Goal: Task Accomplishment & Management: Complete application form

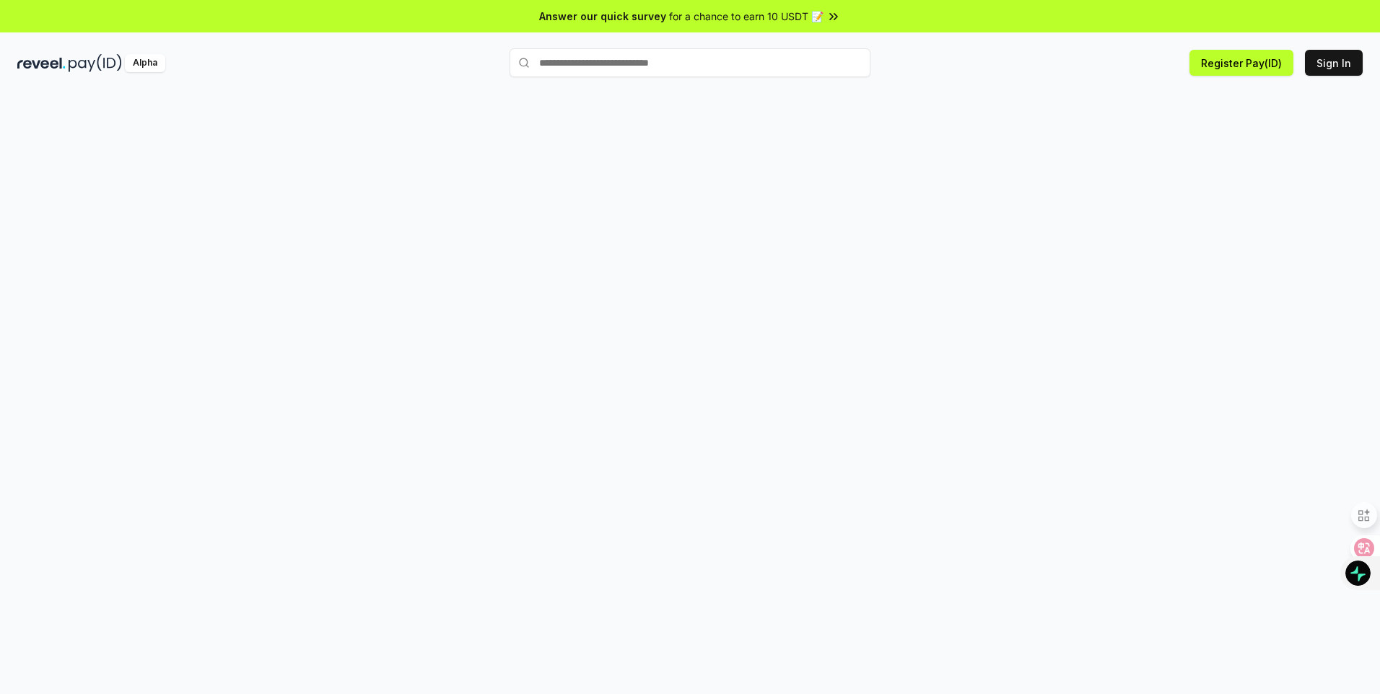
click at [1109, 137] on div at bounding box center [690, 409] width 1380 height 654
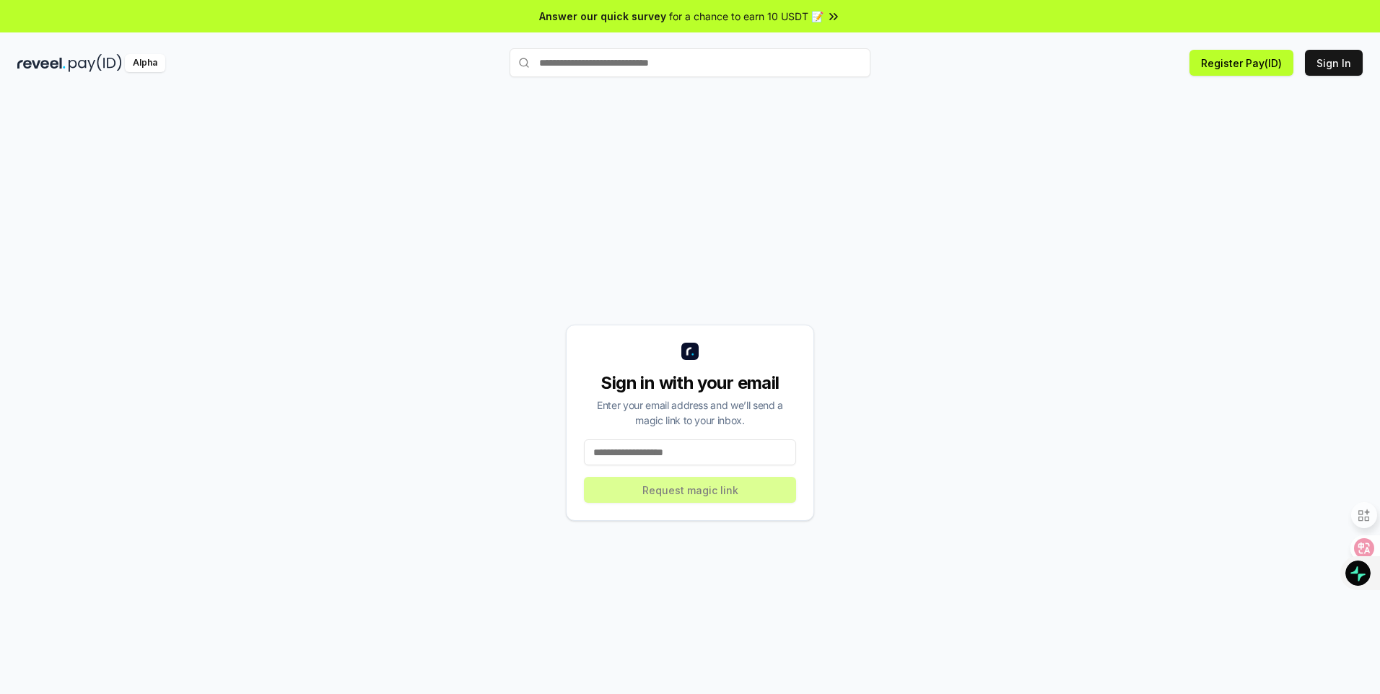
click at [694, 457] on input at bounding box center [690, 453] width 212 height 26
click at [1352, 546] on icon at bounding box center [1354, 549] width 12 height 12
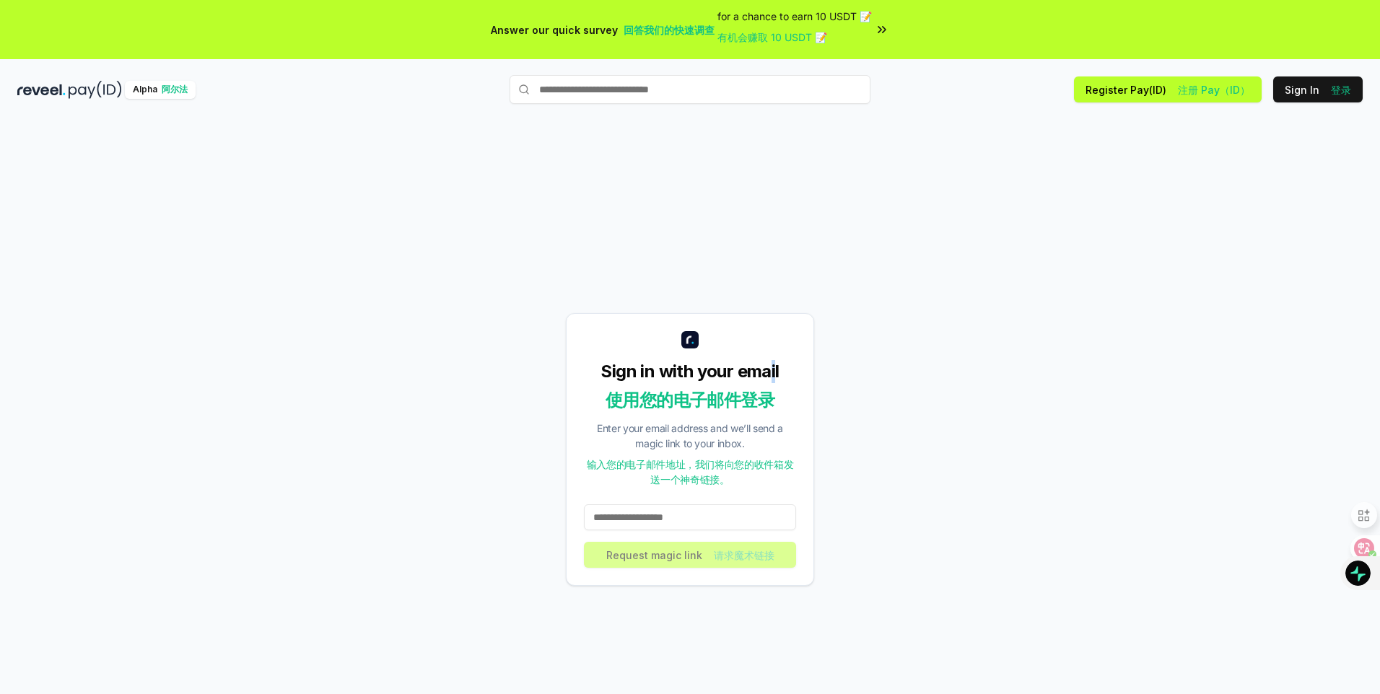
click at [773, 329] on div "Sign in with your email 使用您的电子邮件登录 Enter your email address and we’ll send a ma…" at bounding box center [690, 449] width 248 height 273
click at [612, 512] on input at bounding box center [690, 518] width 212 height 26
type input "**********"
click at [676, 558] on button "Request magic link 请求魔术链接" at bounding box center [690, 555] width 212 height 26
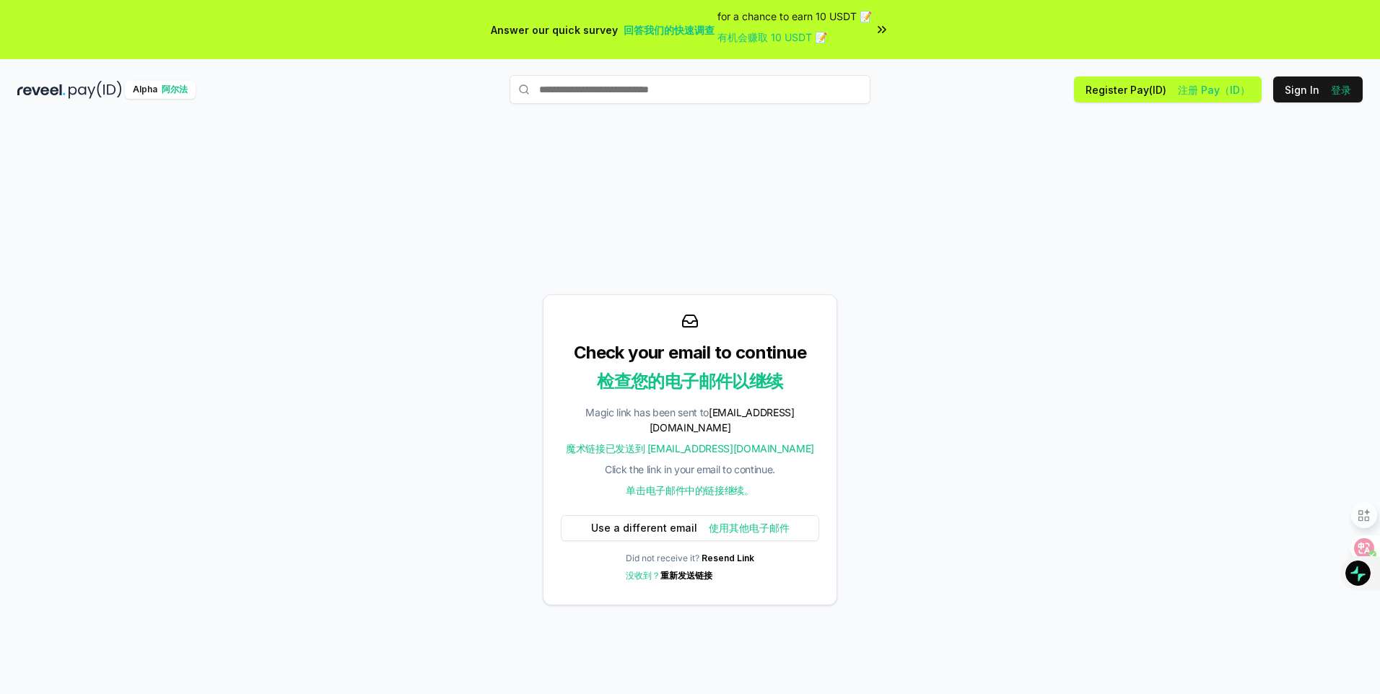
drag, startPoint x: 698, startPoint y: 202, endPoint x: 710, endPoint y: 202, distance: 11.5
click at [697, 202] on div "Check your email to continue 检查您的电子邮件以继续 Magic link has been sent to 1395013900…" at bounding box center [690, 449] width 1346 height 625
click at [632, 203] on div "Check your email to continue 检查您的电子邮件以继续 Magic link has been sent to 1395013900…" at bounding box center [690, 449] width 1346 height 625
click at [1004, 216] on div "Check your email to continue 检查您的电子邮件以继续 Magic link has been sent to 1395013900…" at bounding box center [690, 449] width 1346 height 625
click at [604, 215] on div "Check your email to continue 检查您的电子邮件以继续 Magic link has been sent to 1395013900…" at bounding box center [690, 449] width 1346 height 625
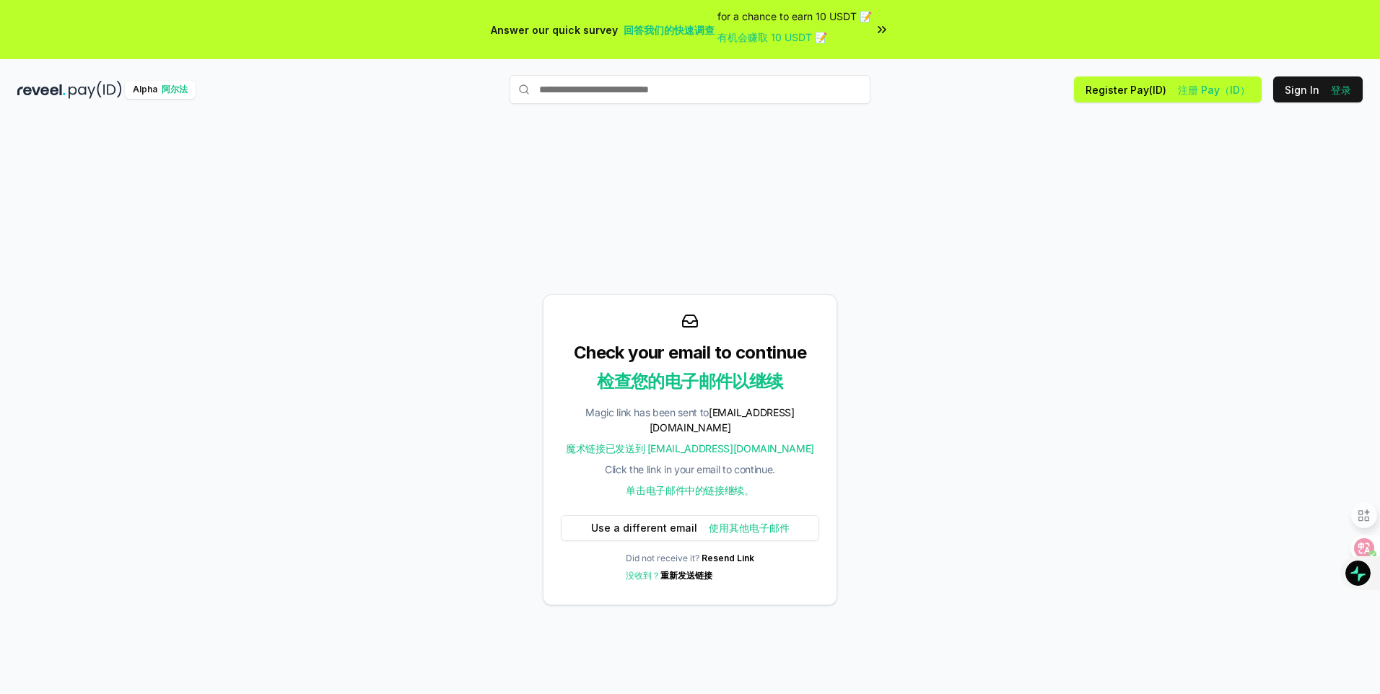
click at [854, 209] on div "Check your email to continue 检查您的电子邮件以继续 Magic link has been sent to 1395013900…" at bounding box center [690, 449] width 1346 height 625
click at [1091, 250] on div "Check your email to continue 检查您的电子邮件以继续 Magic link has been sent to 1395013900…" at bounding box center [690, 449] width 1346 height 625
click at [932, 211] on div "Check your email to continue 检查您的电子邮件以继续 Magic link has been sent to 1395013900…" at bounding box center [690, 449] width 1346 height 625
